Goal: Information Seeking & Learning: Learn about a topic

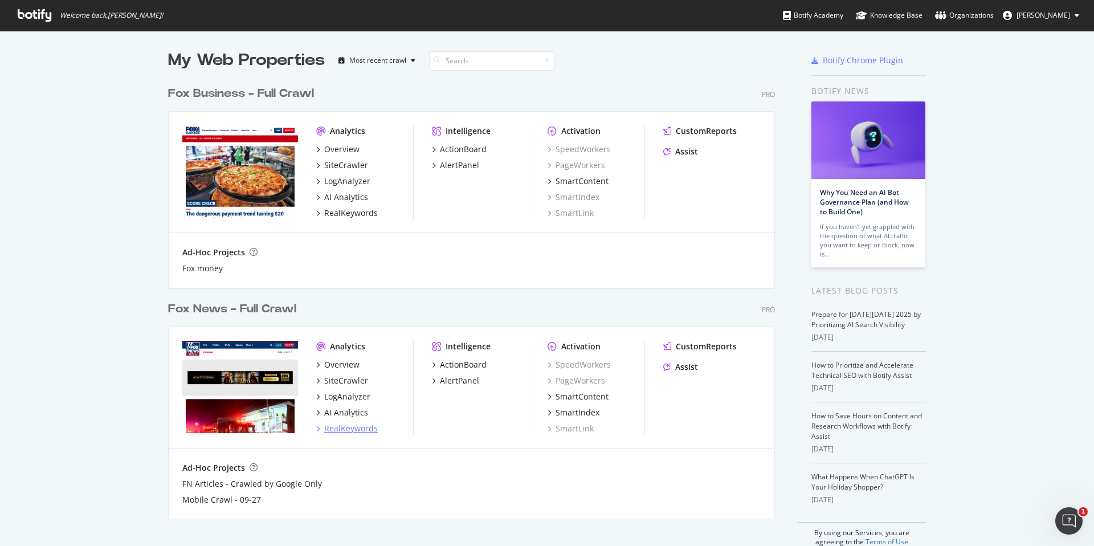
click at [349, 426] on div "RealKeywords" at bounding box center [351, 428] width 54 height 11
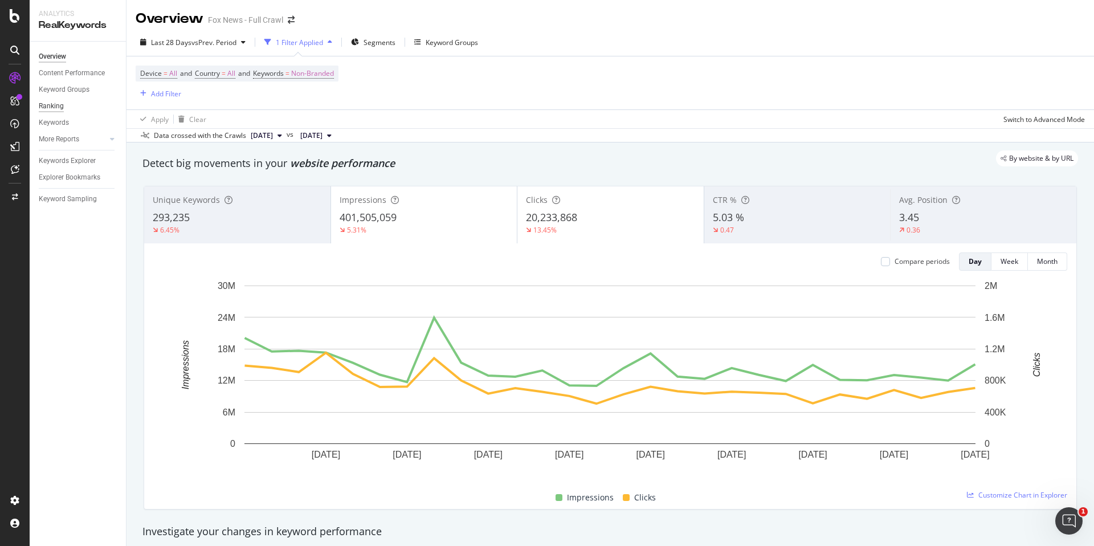
click at [50, 101] on div "Ranking" at bounding box center [51, 106] width 25 height 12
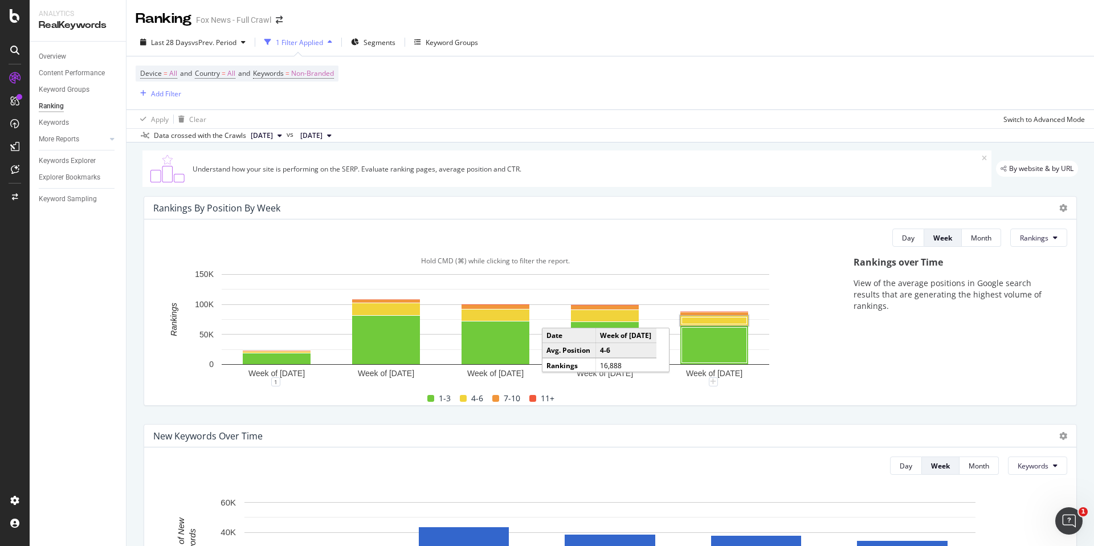
click at [698, 322] on rect "A chart." at bounding box center [714, 320] width 65 height 7
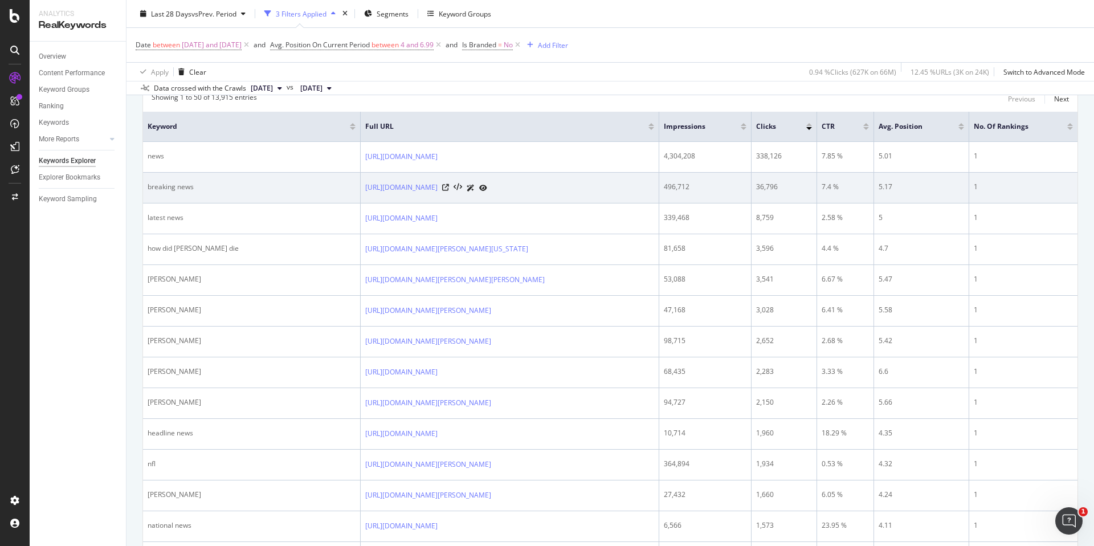
scroll to position [174, 0]
